Goal: Information Seeking & Learning: Learn about a topic

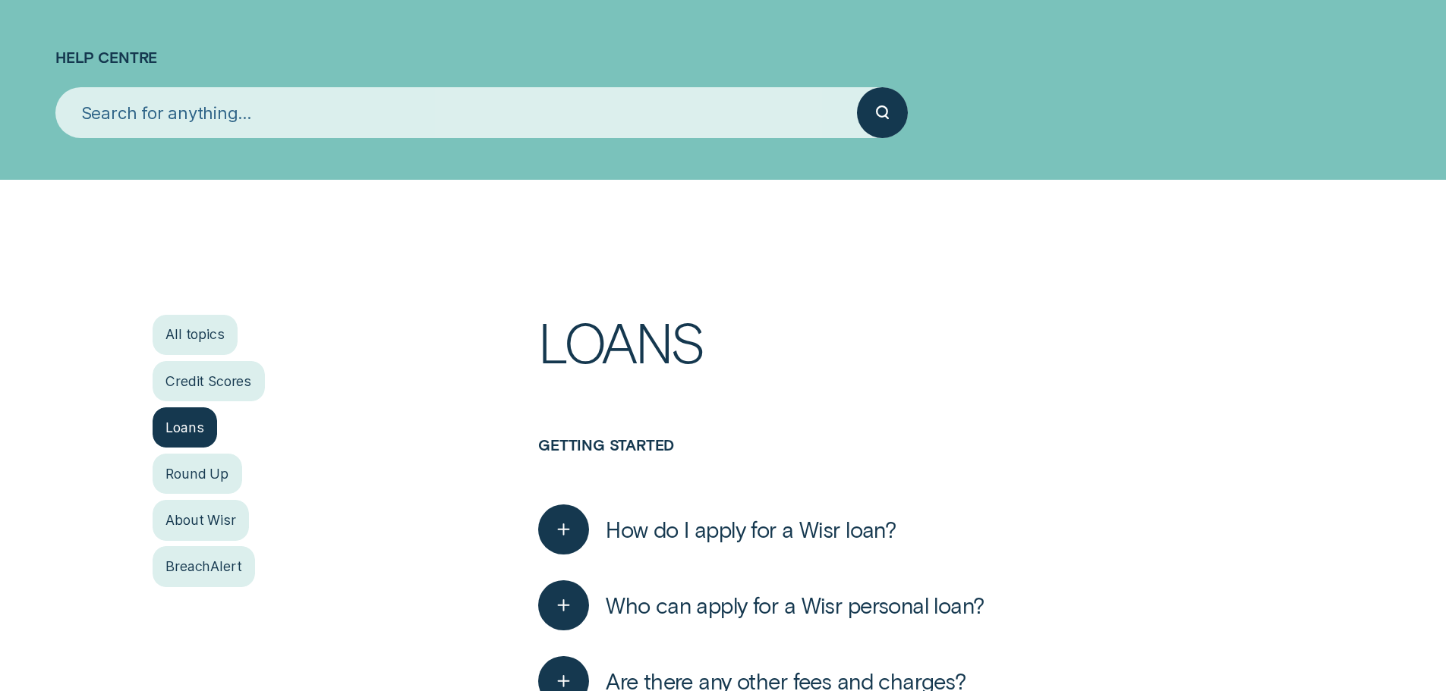
scroll to position [152, 0]
click at [233, 375] on div "Credit Scores" at bounding box center [209, 381] width 112 height 40
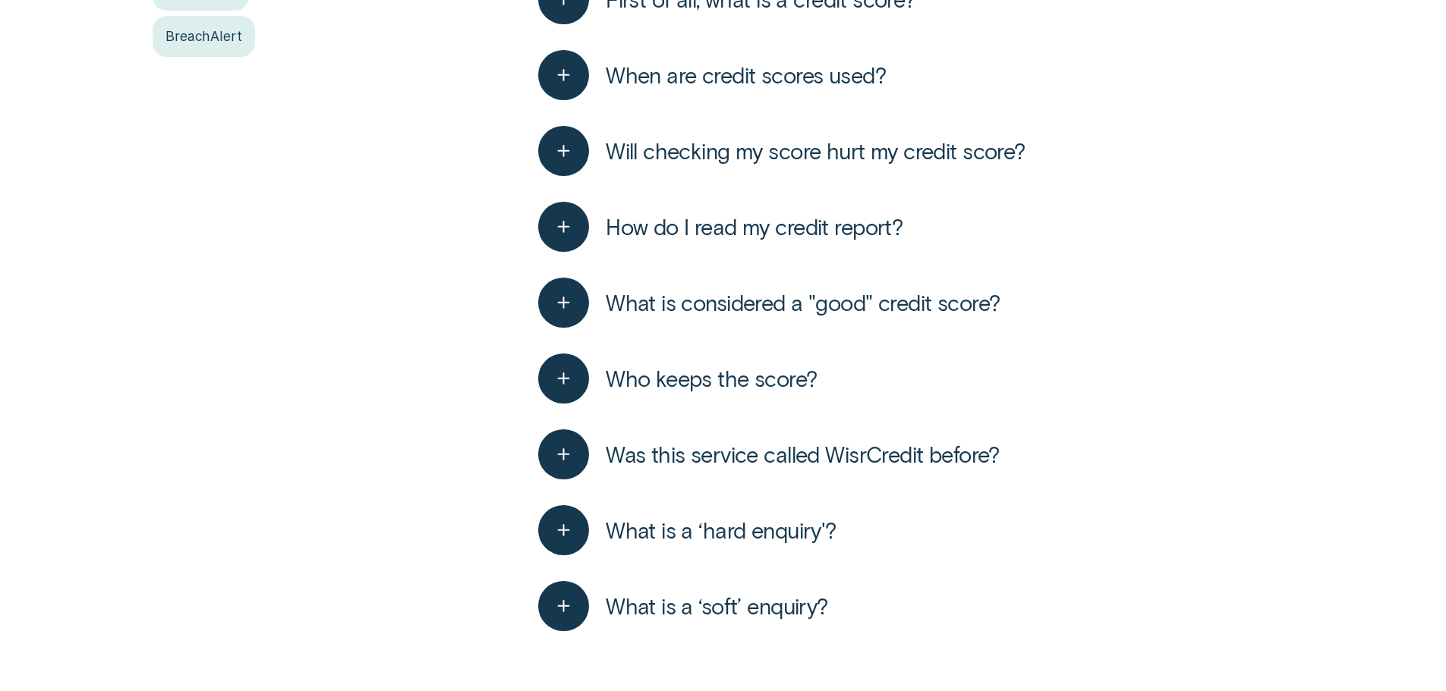
scroll to position [683, 0]
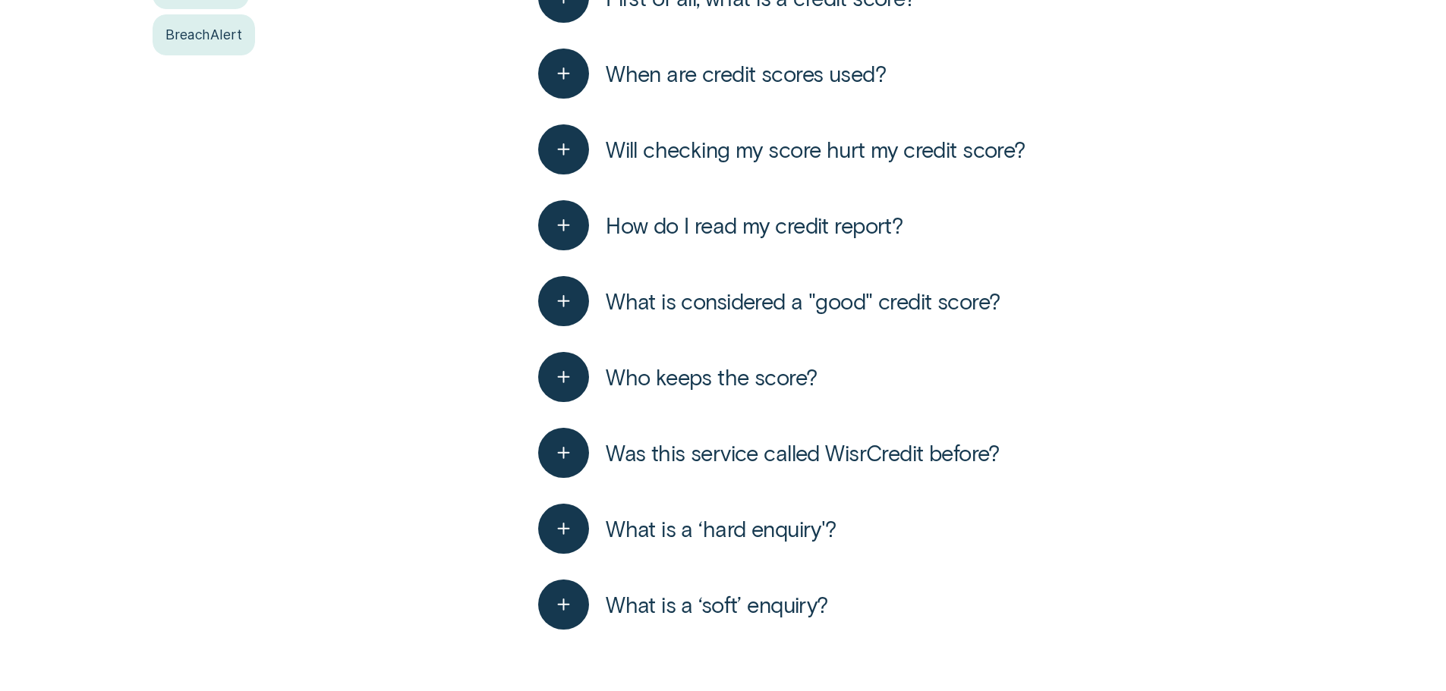
click at [754, 625] on button "What is a ‘soft’ enquiry?" at bounding box center [682, 605] width 289 height 51
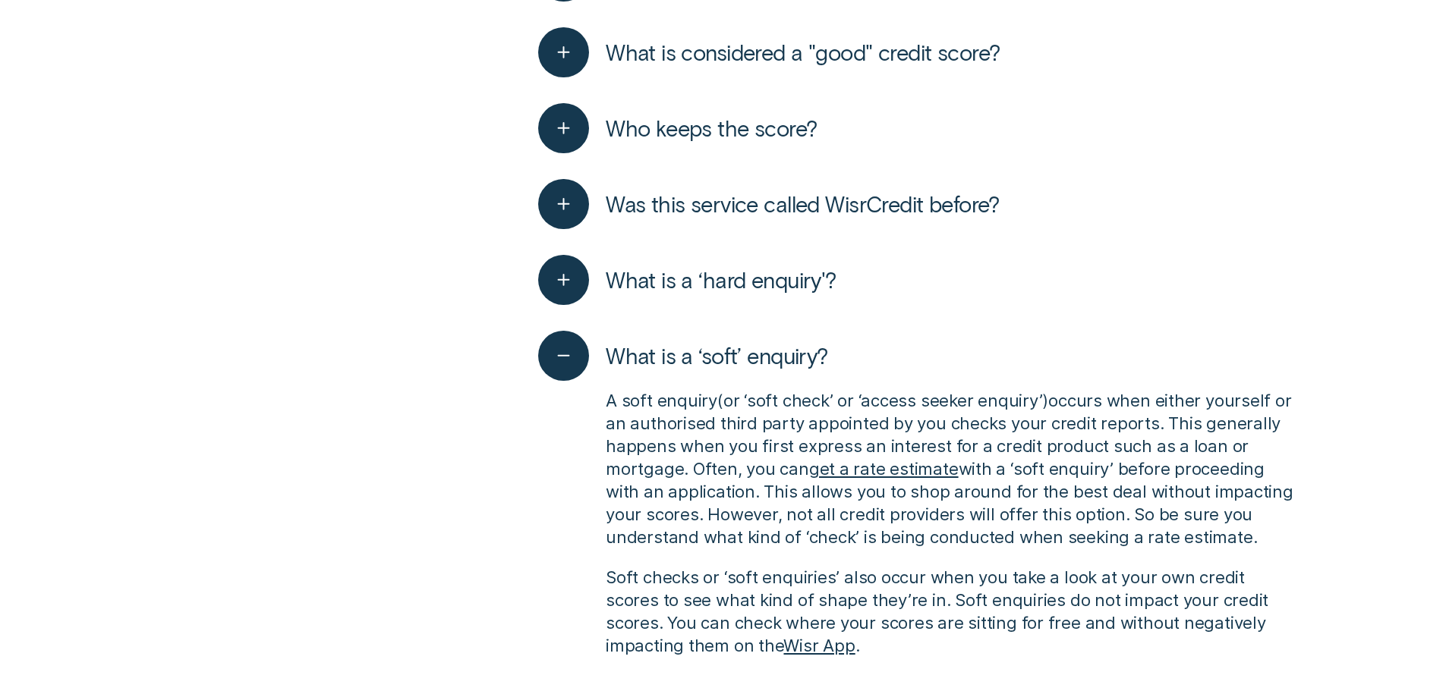
scroll to position [1063, 0]
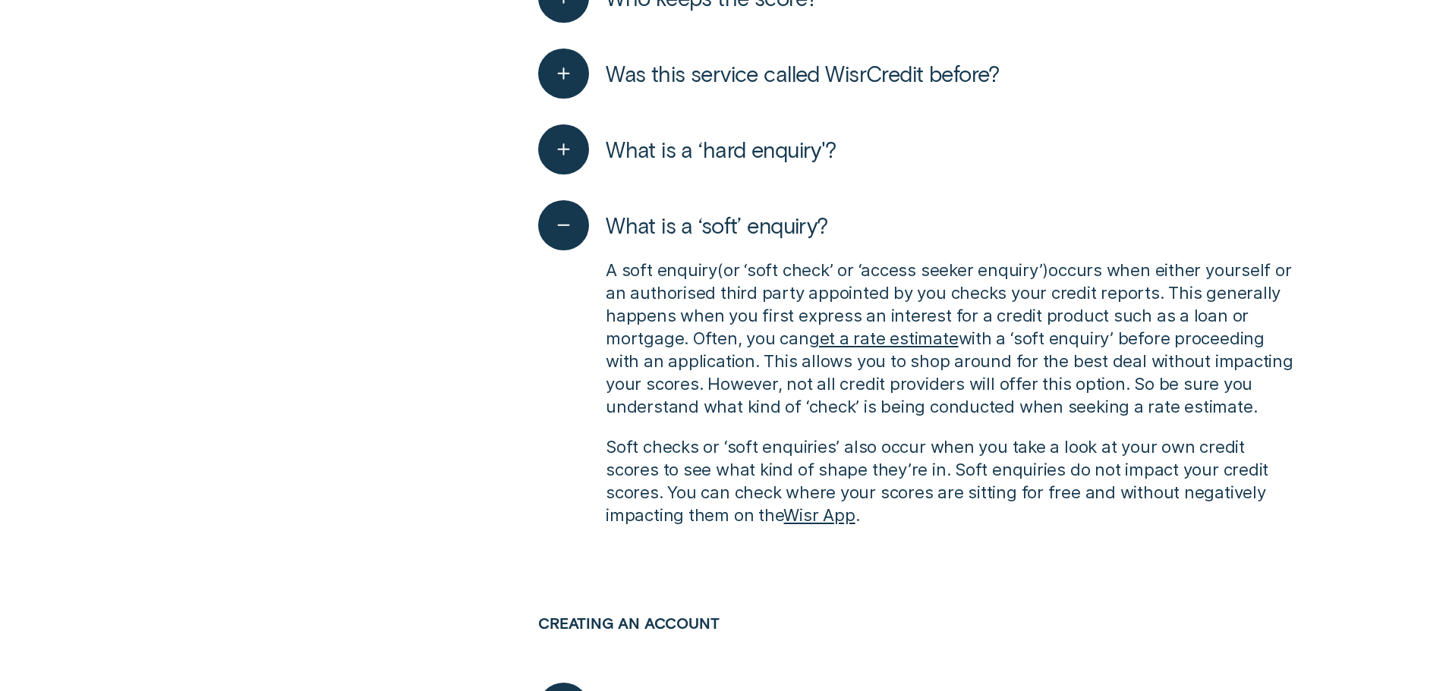
click at [883, 345] on link "get a rate estimate" at bounding box center [884, 338] width 150 height 20
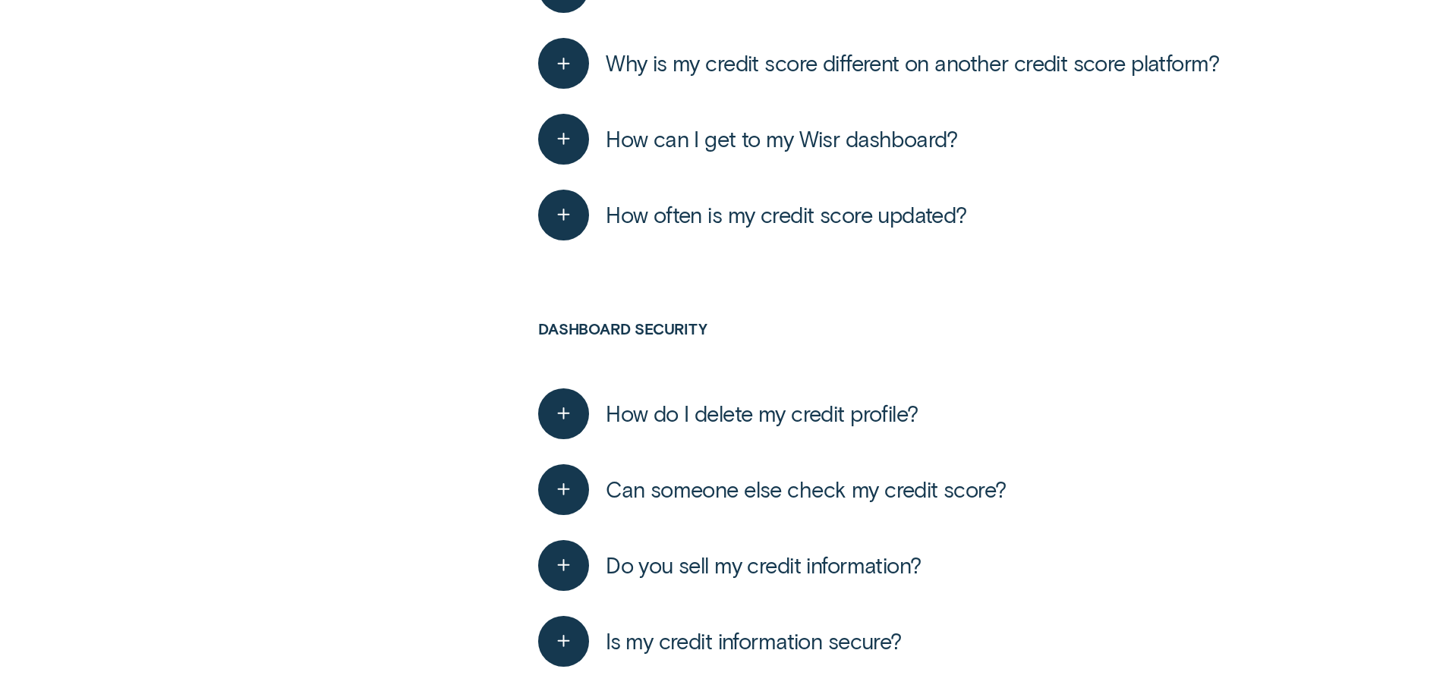
scroll to position [3567, 0]
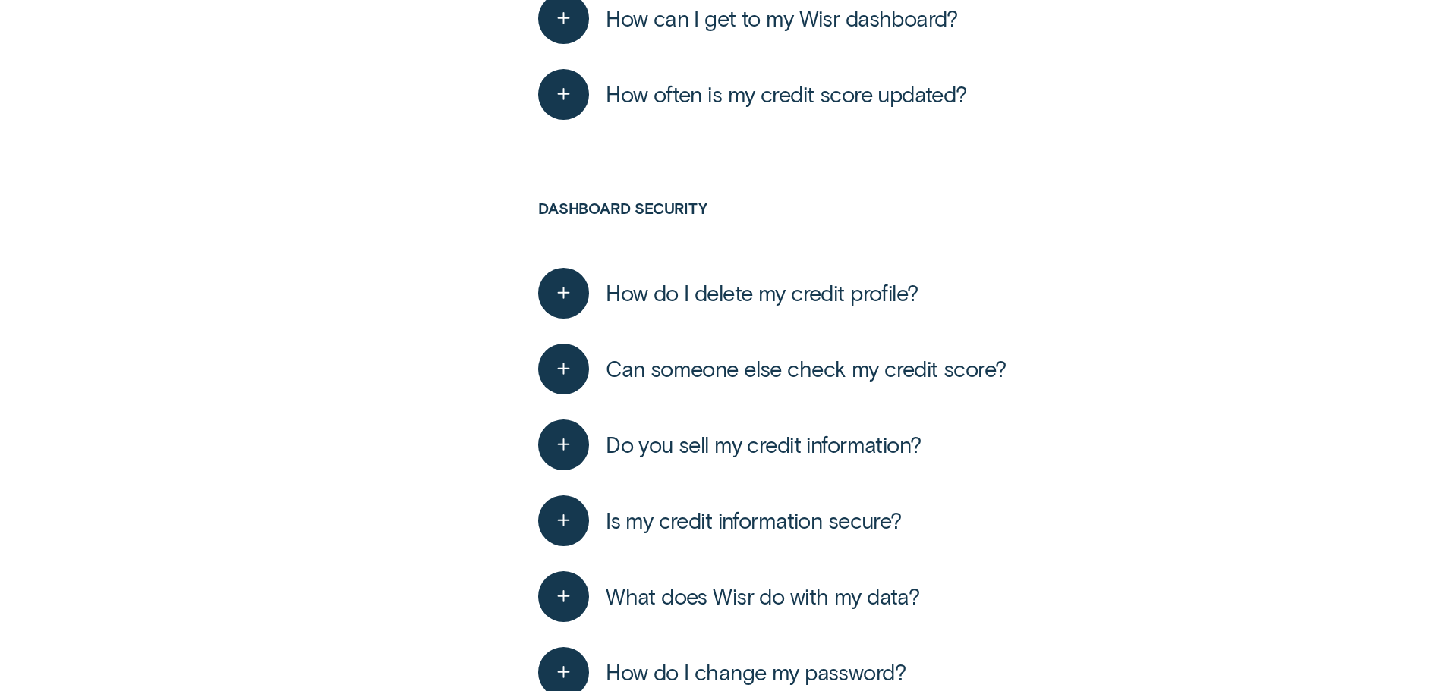
click at [798, 367] on span "Can someone else check my credit score?" at bounding box center [806, 368] width 400 height 27
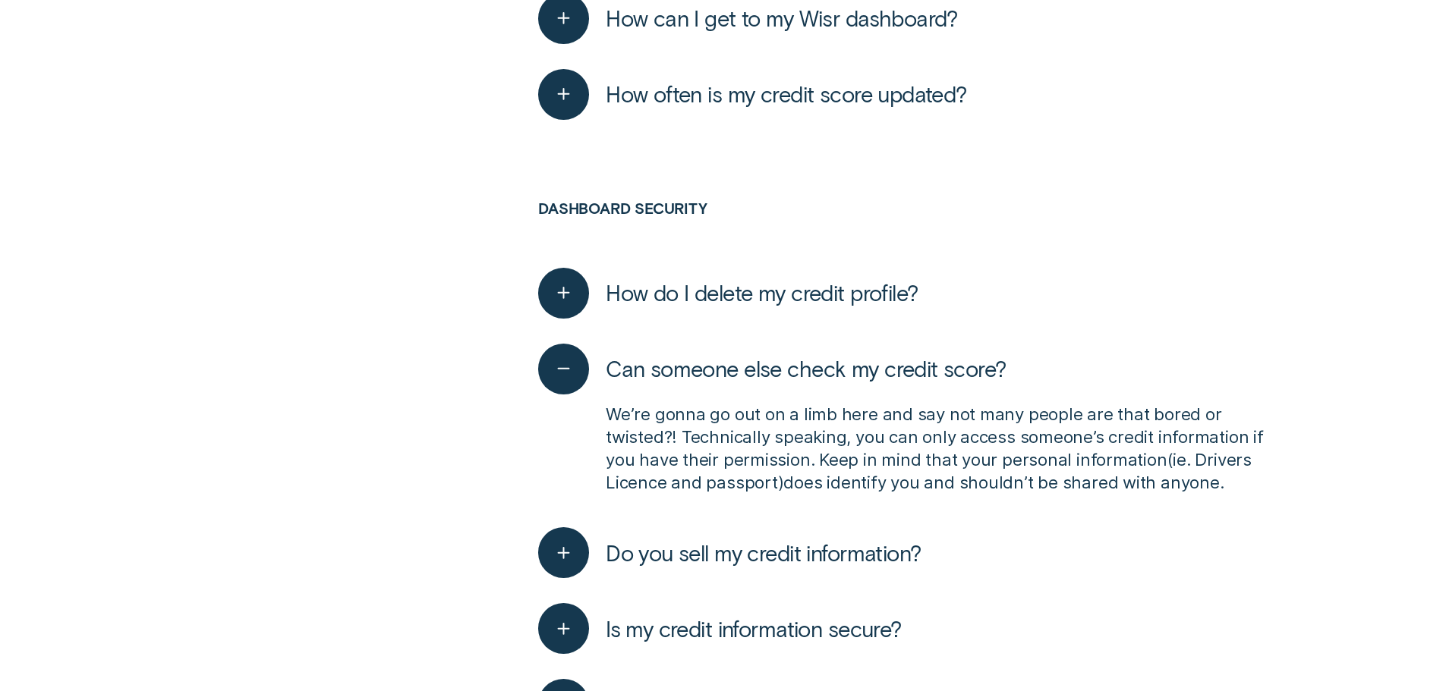
scroll to position [3719, 0]
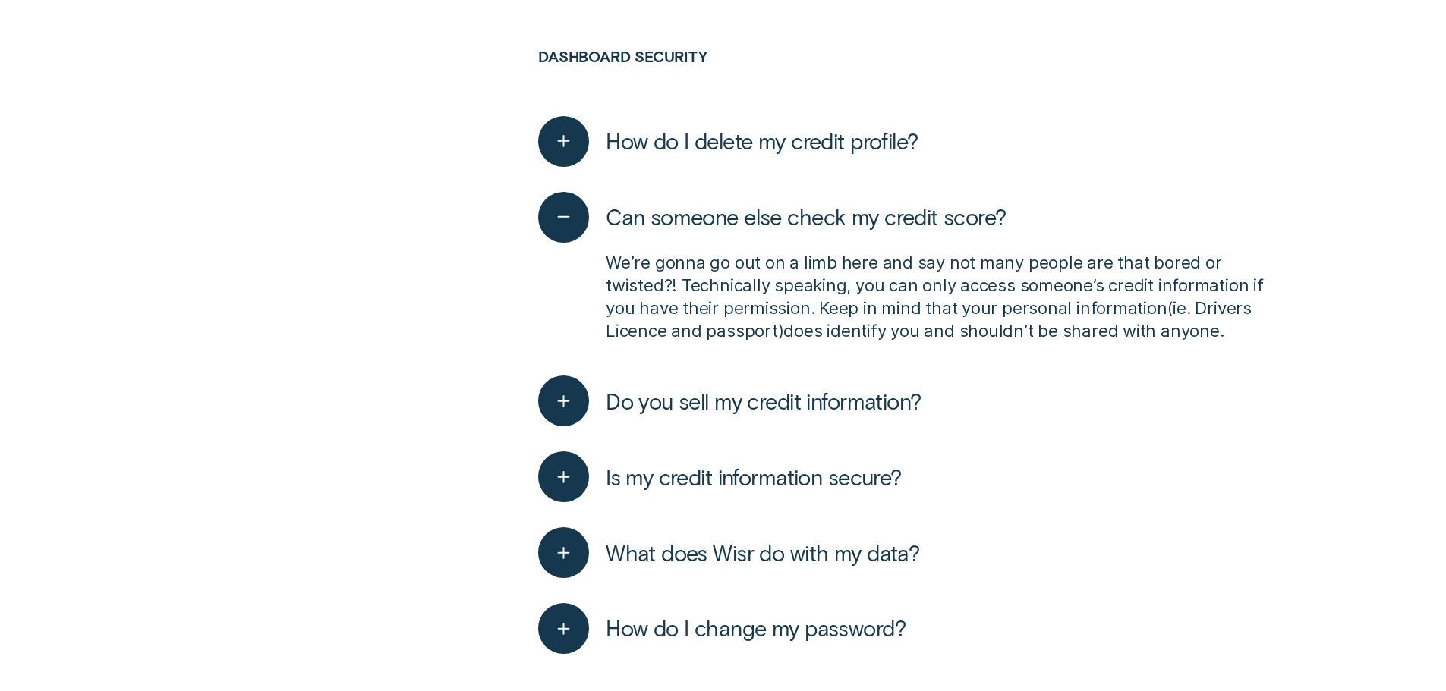
click at [752, 483] on span "Is my credit information secure?" at bounding box center [754, 477] width 296 height 27
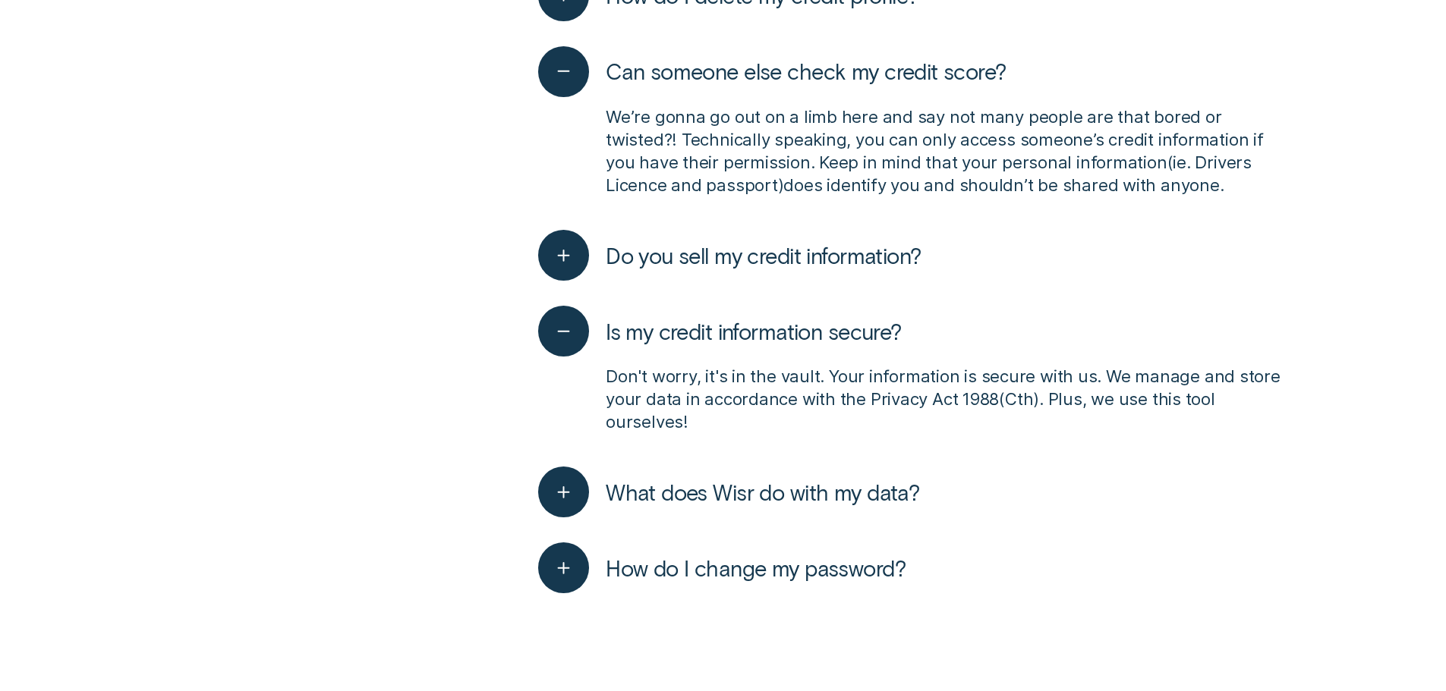
scroll to position [3871, 0]
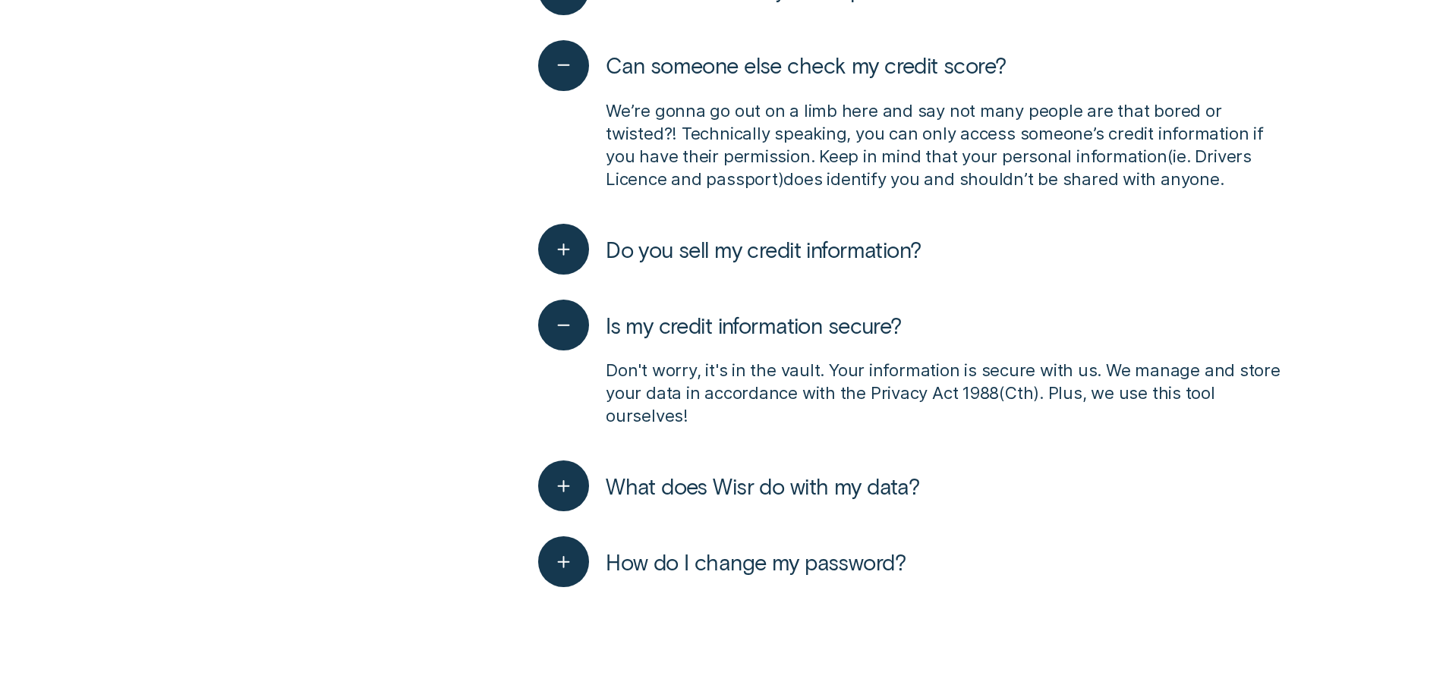
click at [765, 485] on span "What does Wisr do with my data?" at bounding box center [762, 486] width 313 height 27
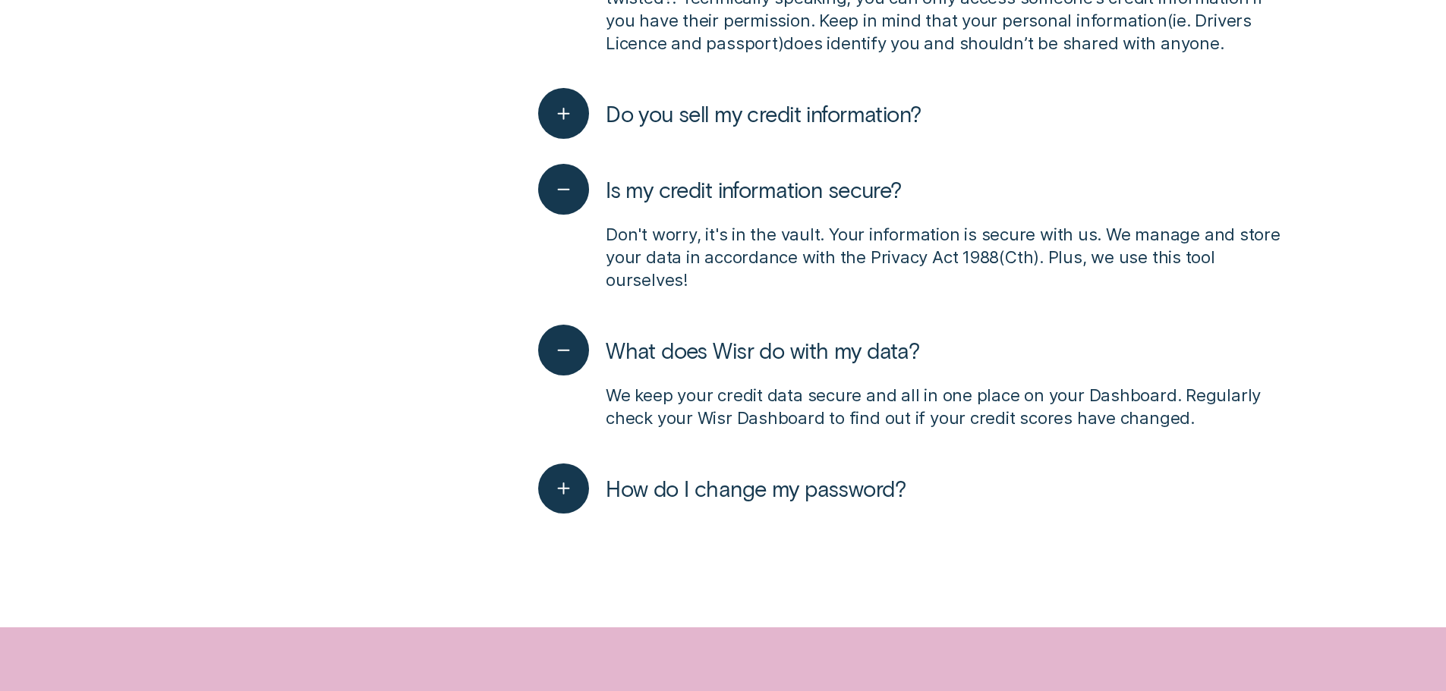
scroll to position [4023, 0]
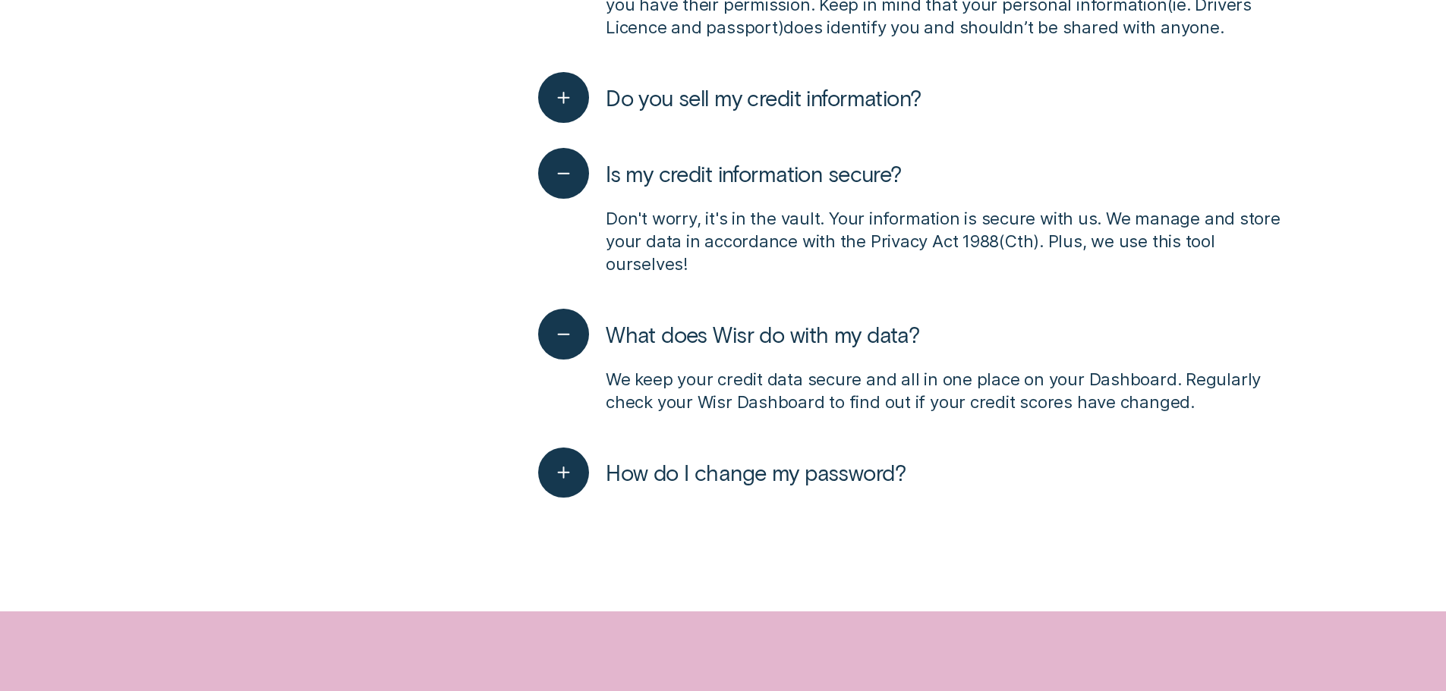
click at [729, 471] on span "How do I change my password?" at bounding box center [756, 472] width 300 height 27
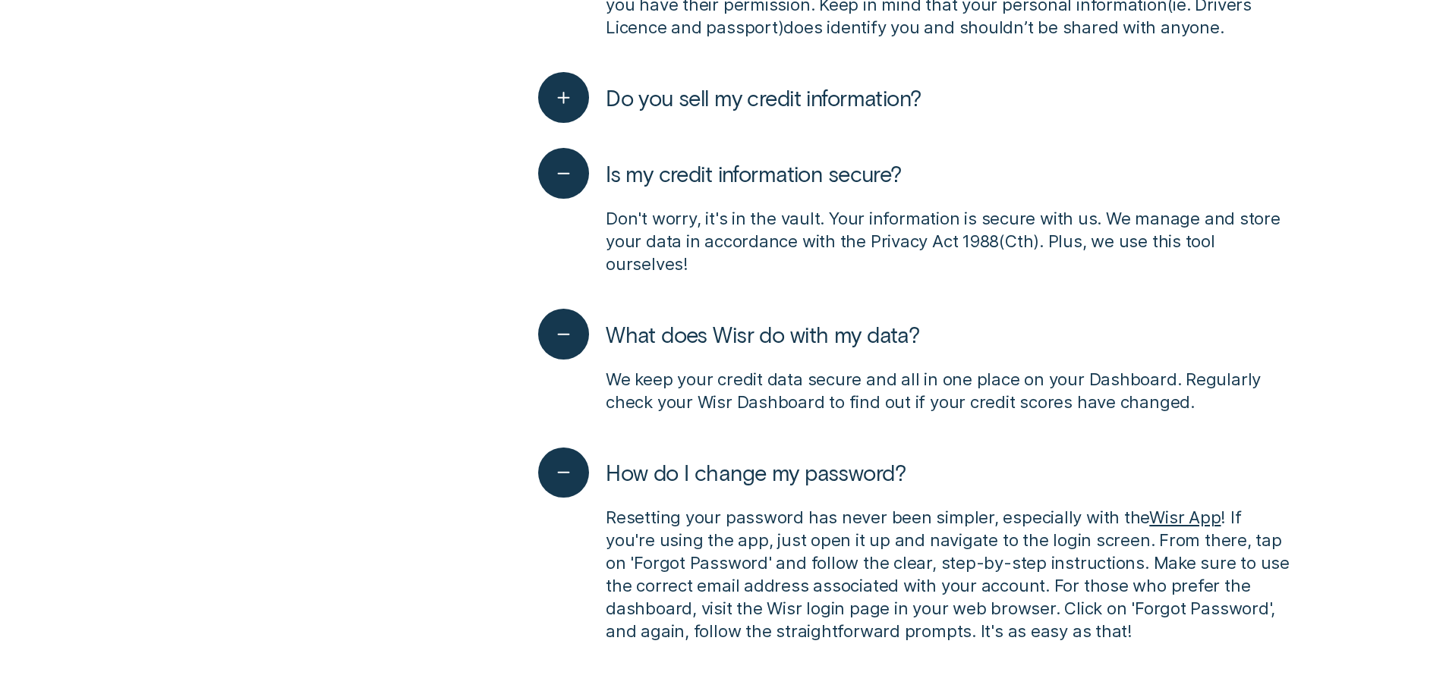
click at [729, 471] on span "How do I change my password?" at bounding box center [756, 472] width 300 height 27
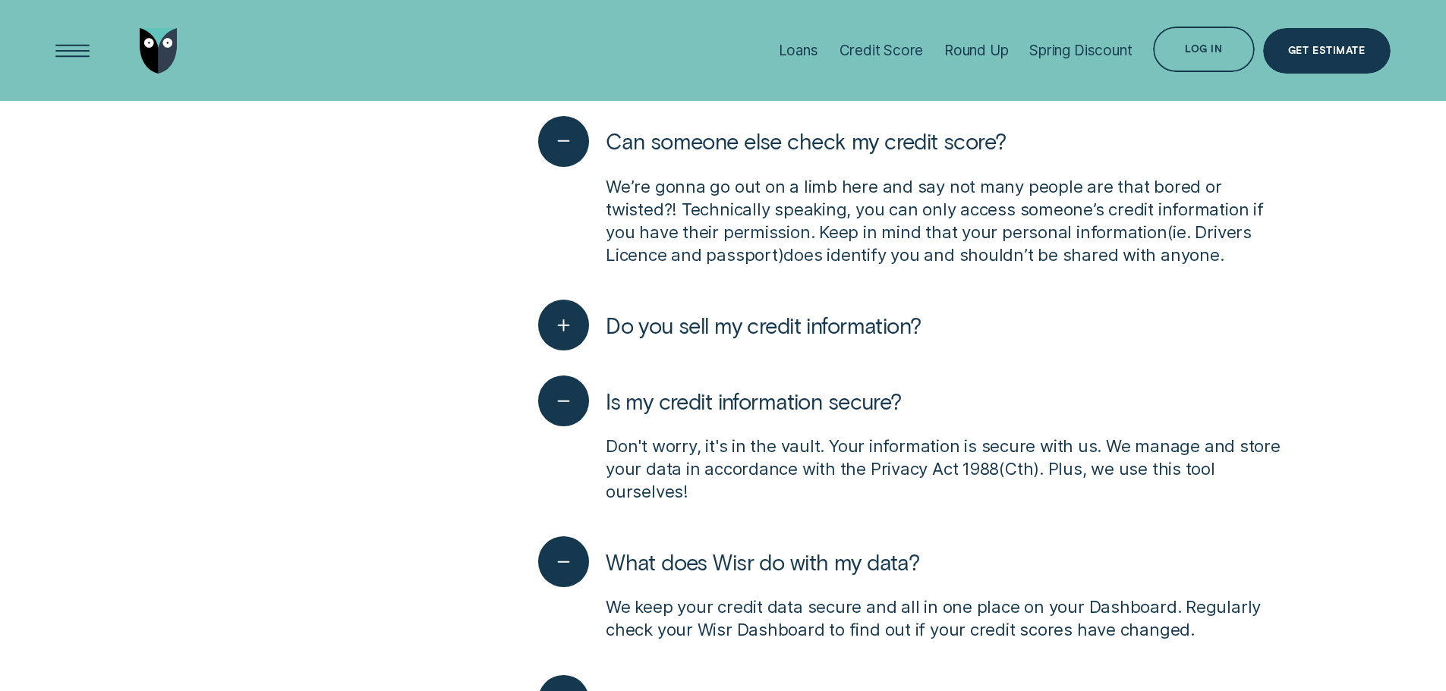
scroll to position [3719, 0]
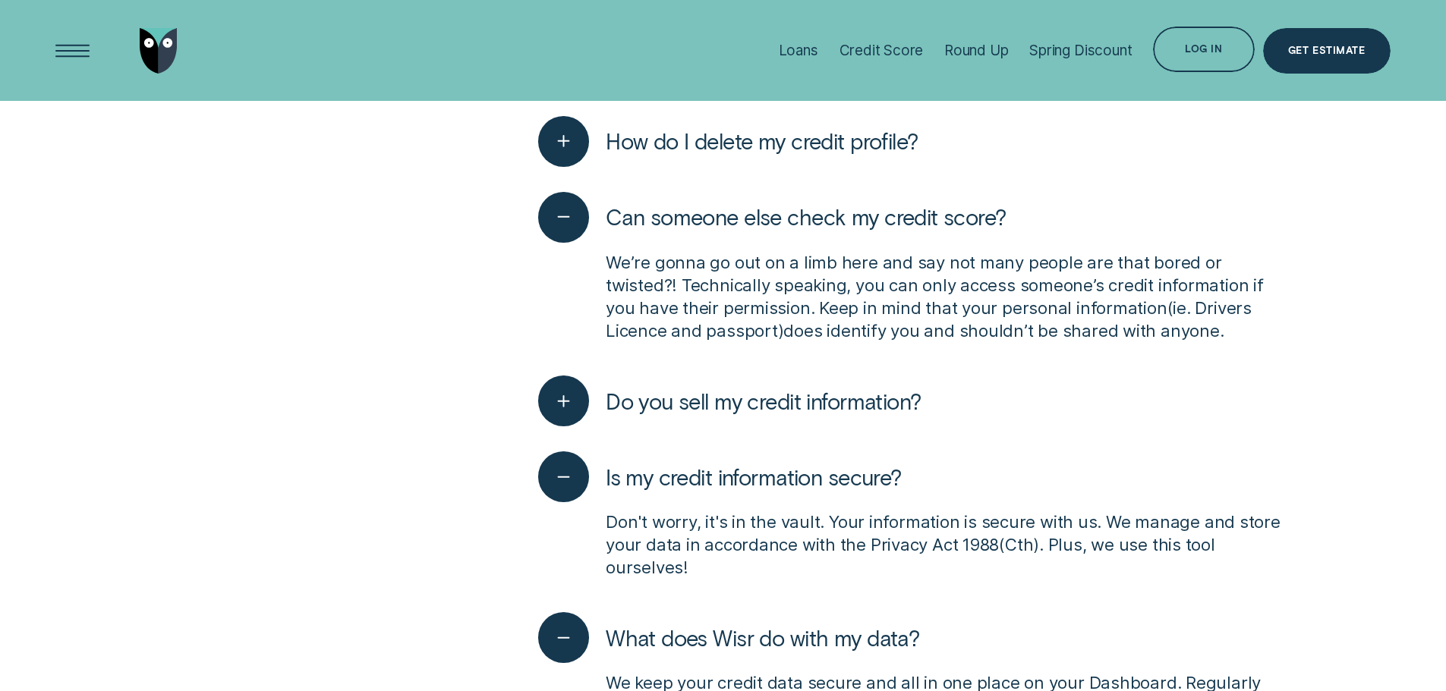
click at [855, 353] on div "Can someone else check my credit score? We’re gonna go out on a limb here and s…" at bounding box center [915, 271] width 755 height 184
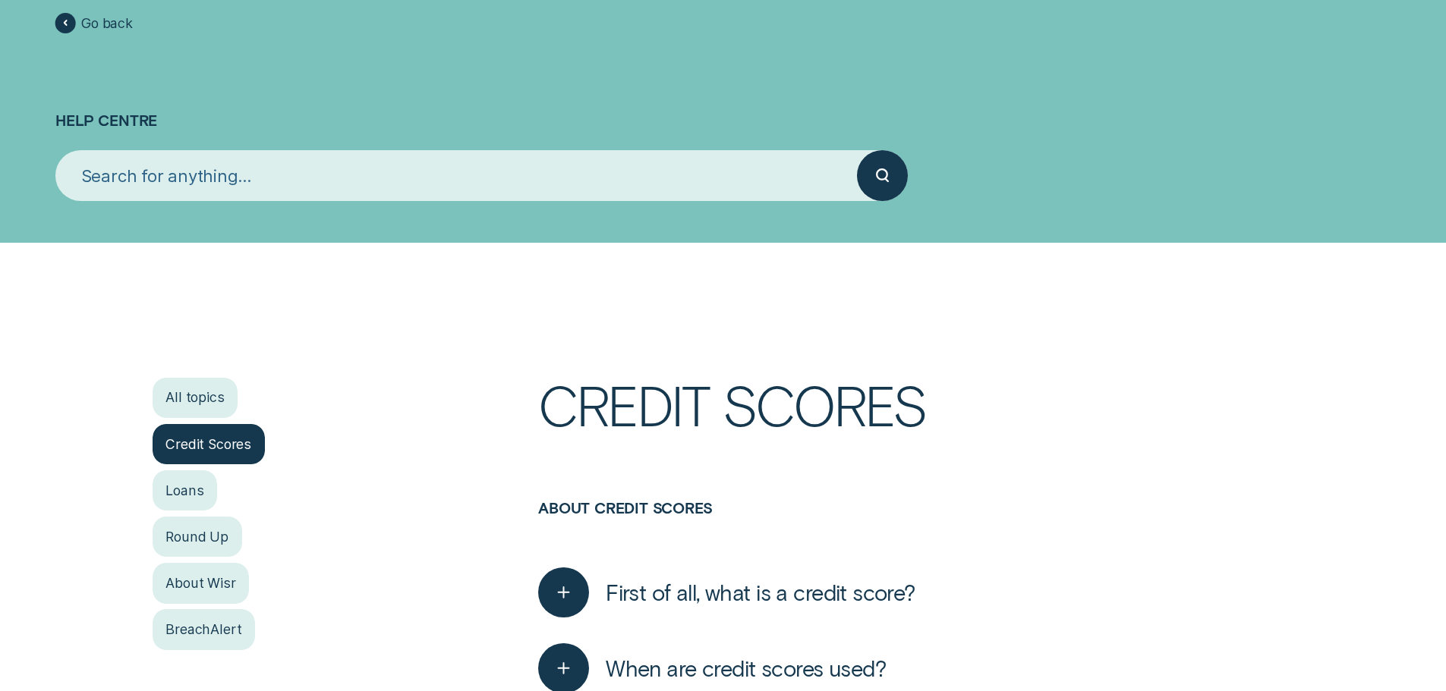
scroll to position [228, 0]
